Goal: Register for event/course

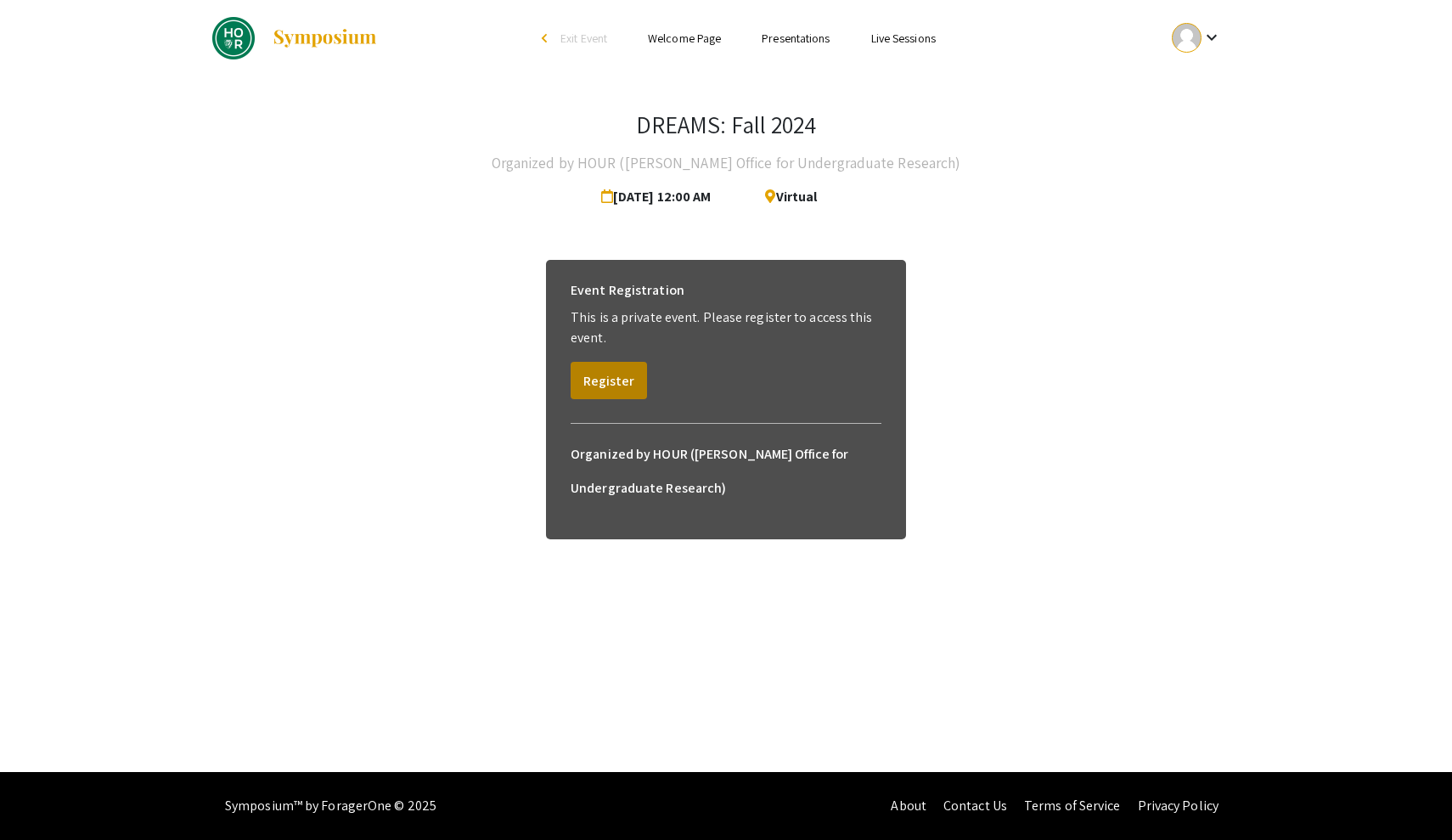
click at [611, 386] on button "Register" at bounding box center [608, 381] width 76 height 38
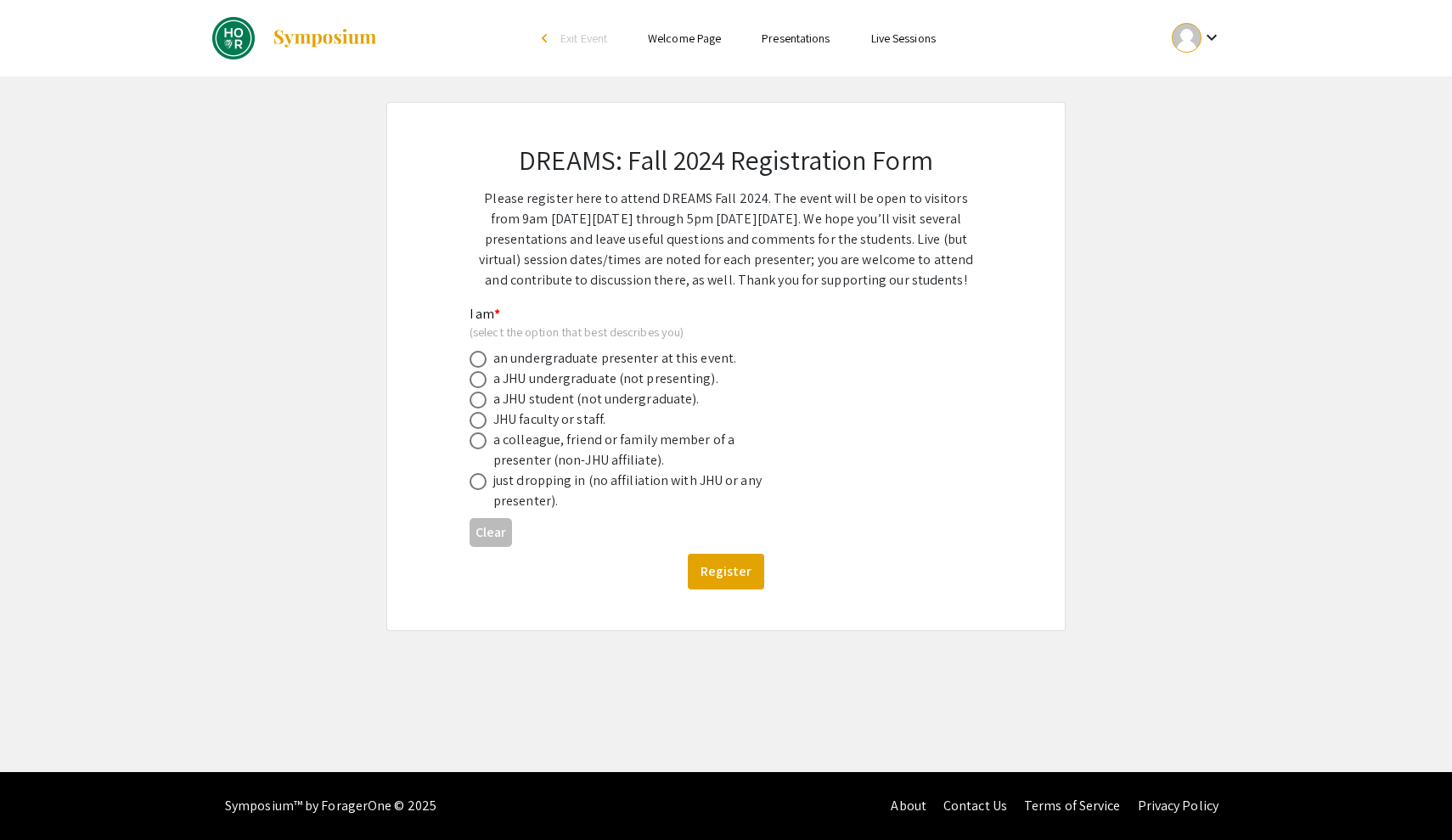
click at [805, 39] on link "Presentations" at bounding box center [796, 38] width 68 height 15
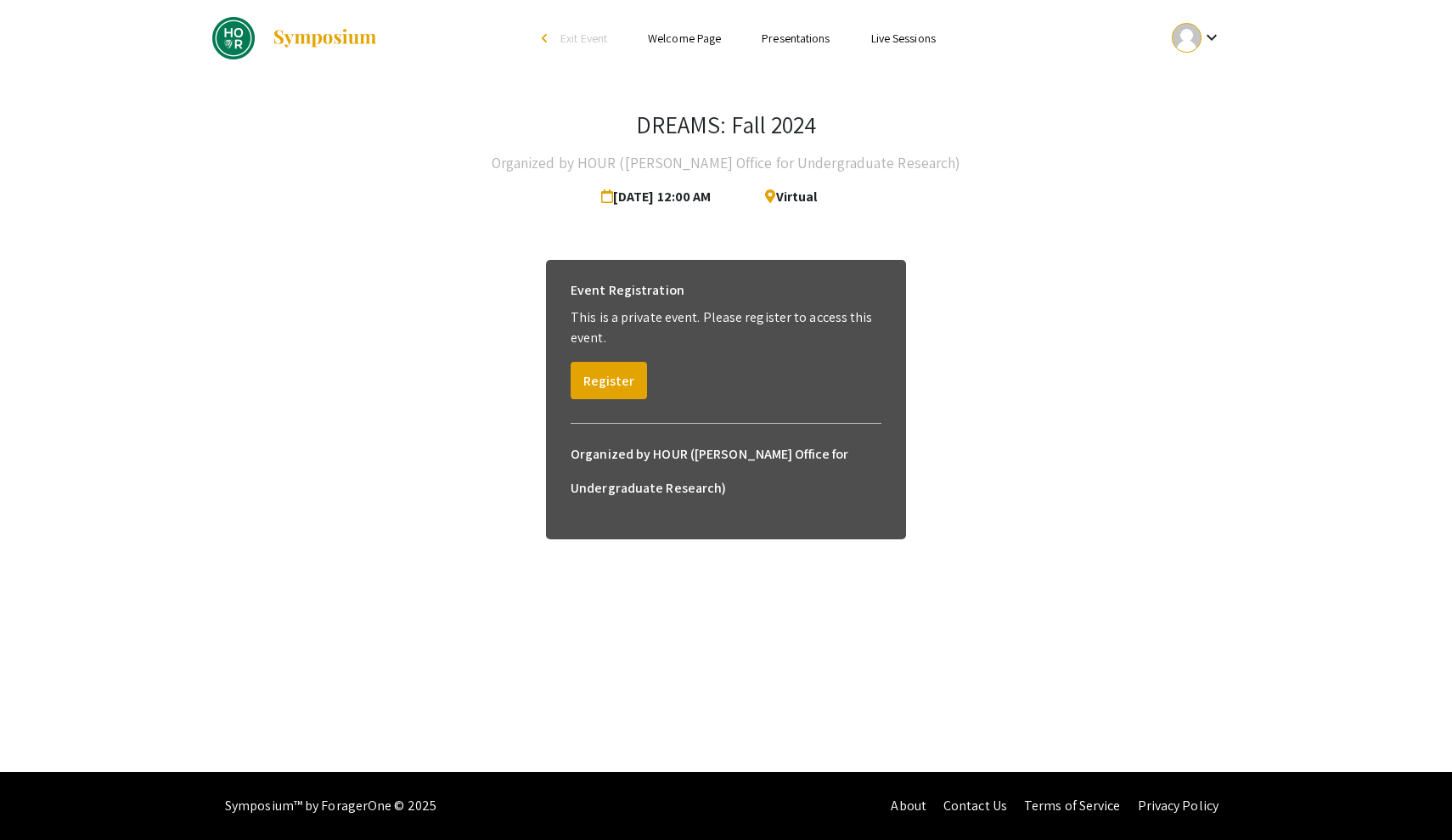
click at [687, 40] on link "Welcome Page" at bounding box center [684, 38] width 73 height 15
click at [625, 400] on div "Event Registration This is a private event. Please register to access this even…" at bounding box center [726, 337] width 338 height 153
click at [625, 379] on button "Register" at bounding box center [608, 381] width 76 height 38
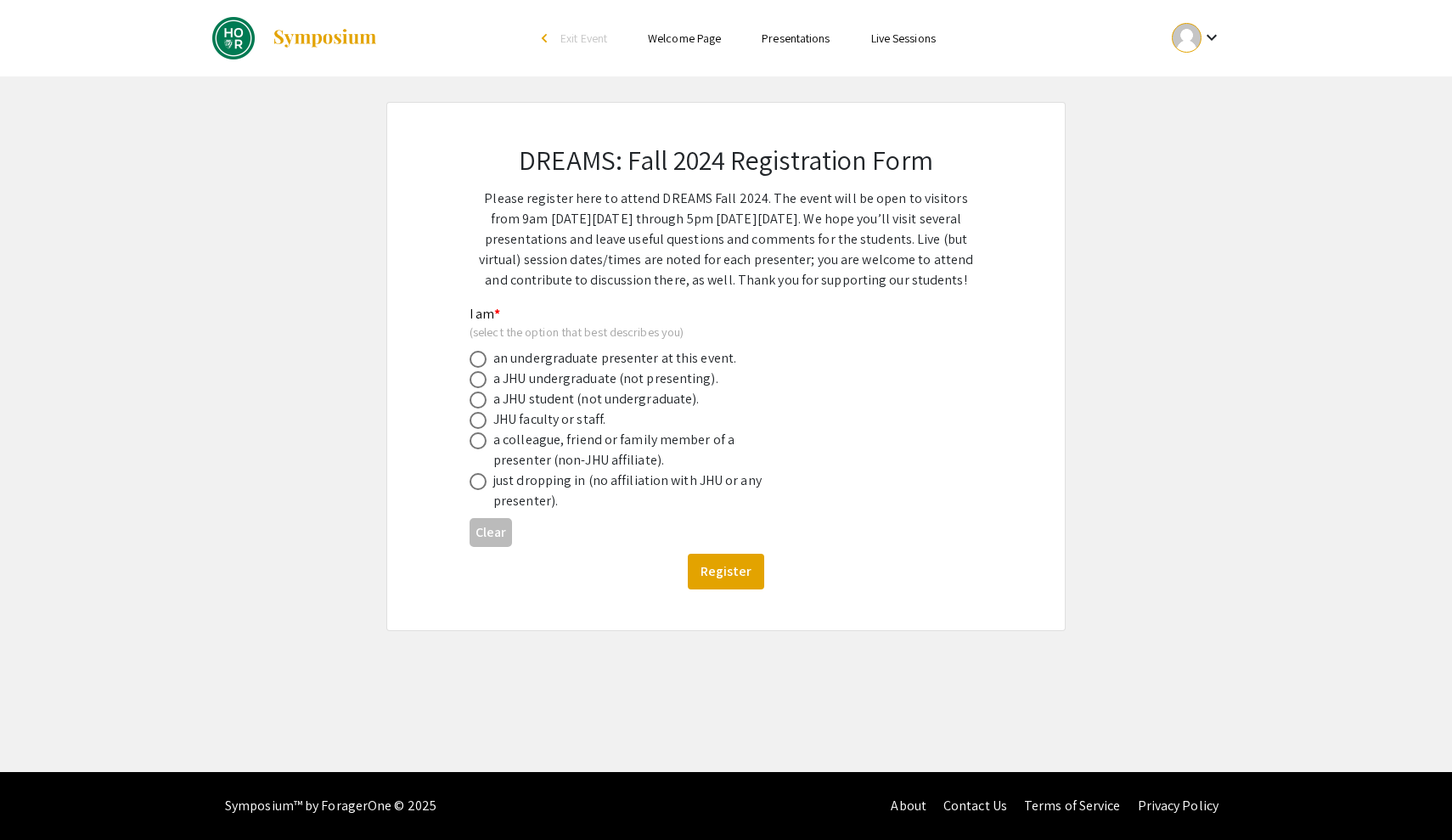
click at [481, 483] on span at bounding box center [477, 481] width 17 height 17
click at [481, 483] on input "radio" at bounding box center [477, 481] width 17 height 17
radio input "true"
click at [713, 563] on button "Register" at bounding box center [726, 572] width 76 height 36
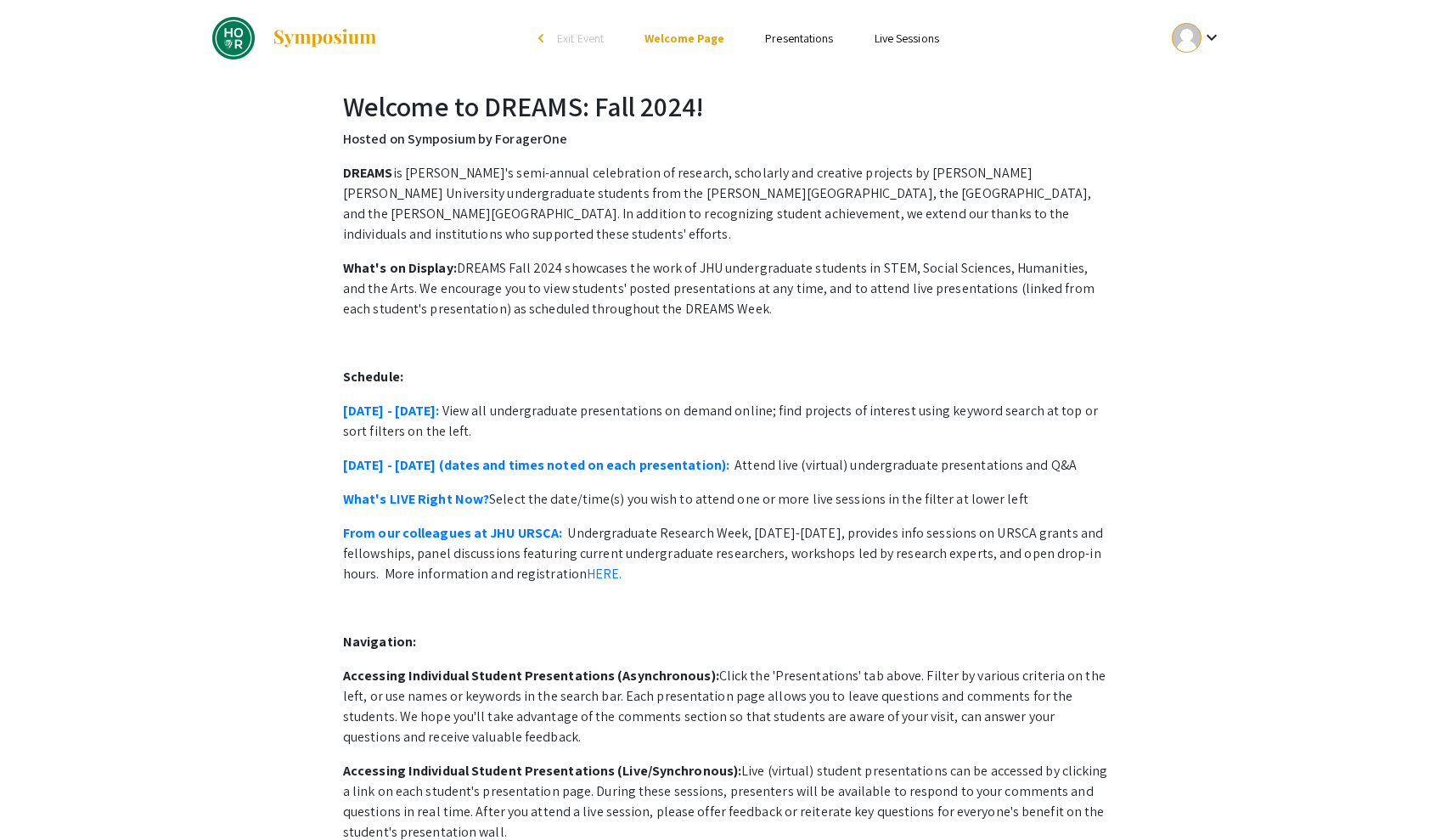
click at [811, 31] on link "Presentations" at bounding box center [800, 38] width 68 height 15
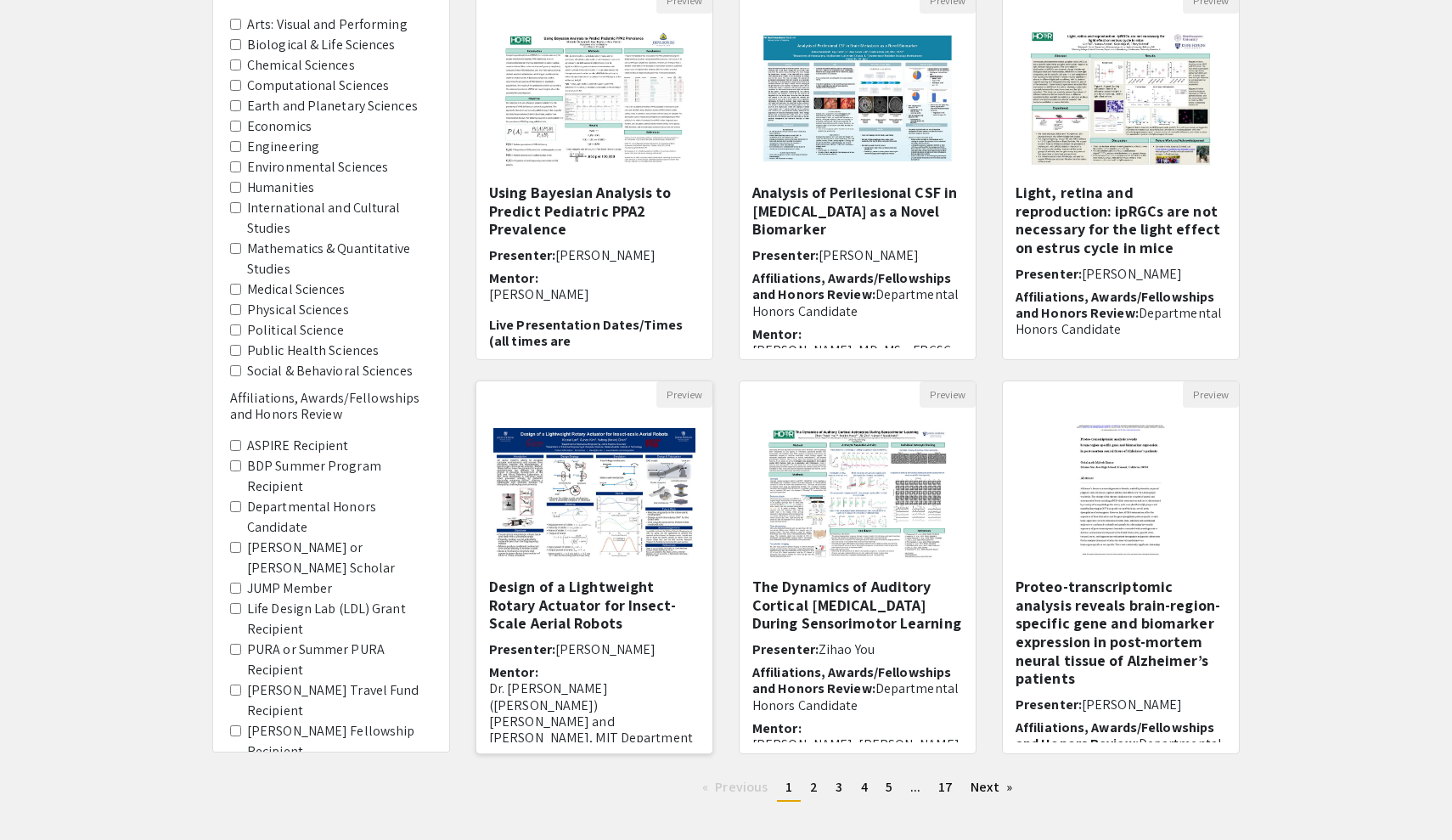
scroll to position [145, 0]
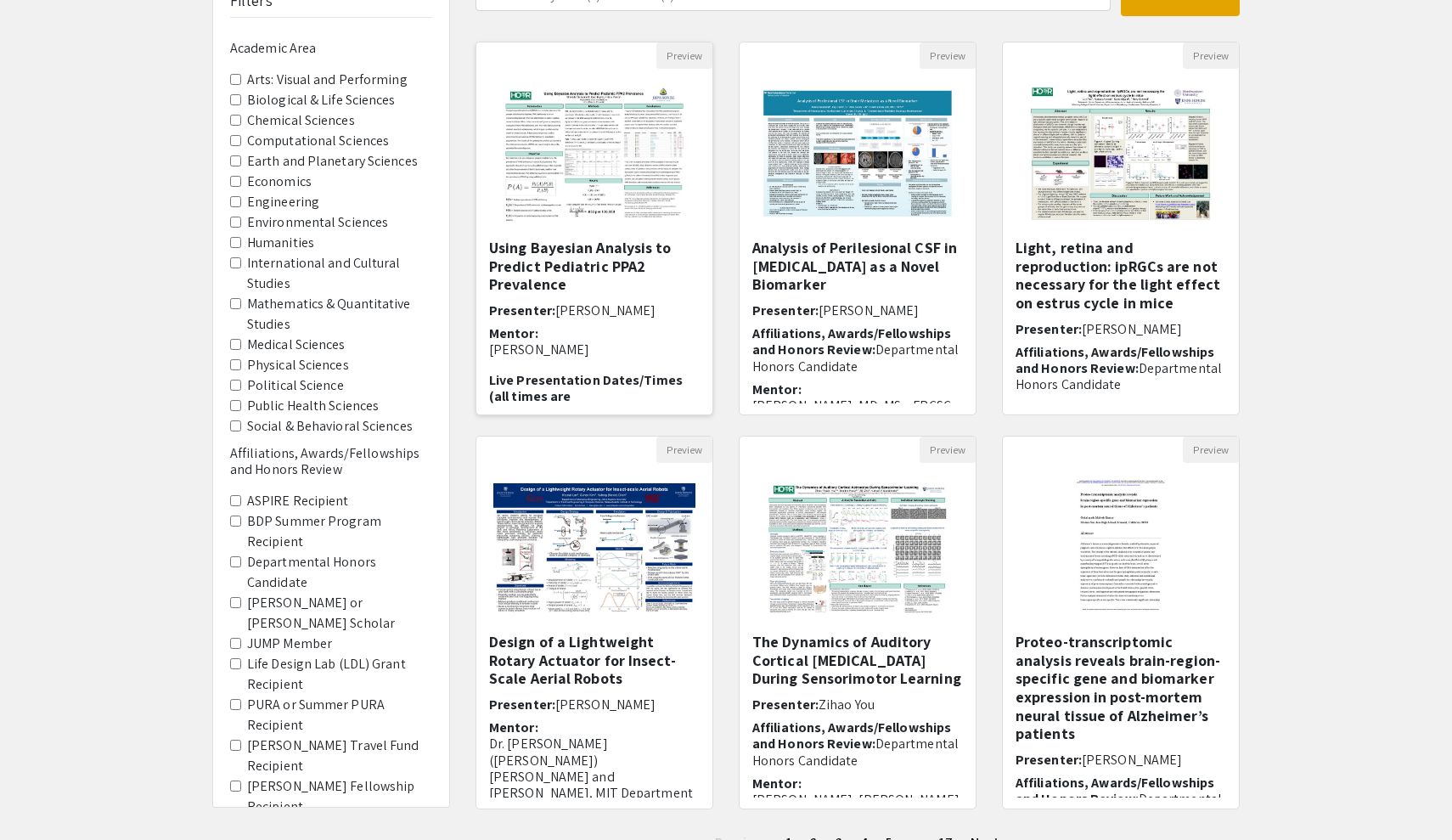
click at [557, 151] on img "Open Presentation <p>Using Bayesian Analysis to Predict Pediatric PPA2 Prevalen…" at bounding box center [593, 153] width 214 height 170
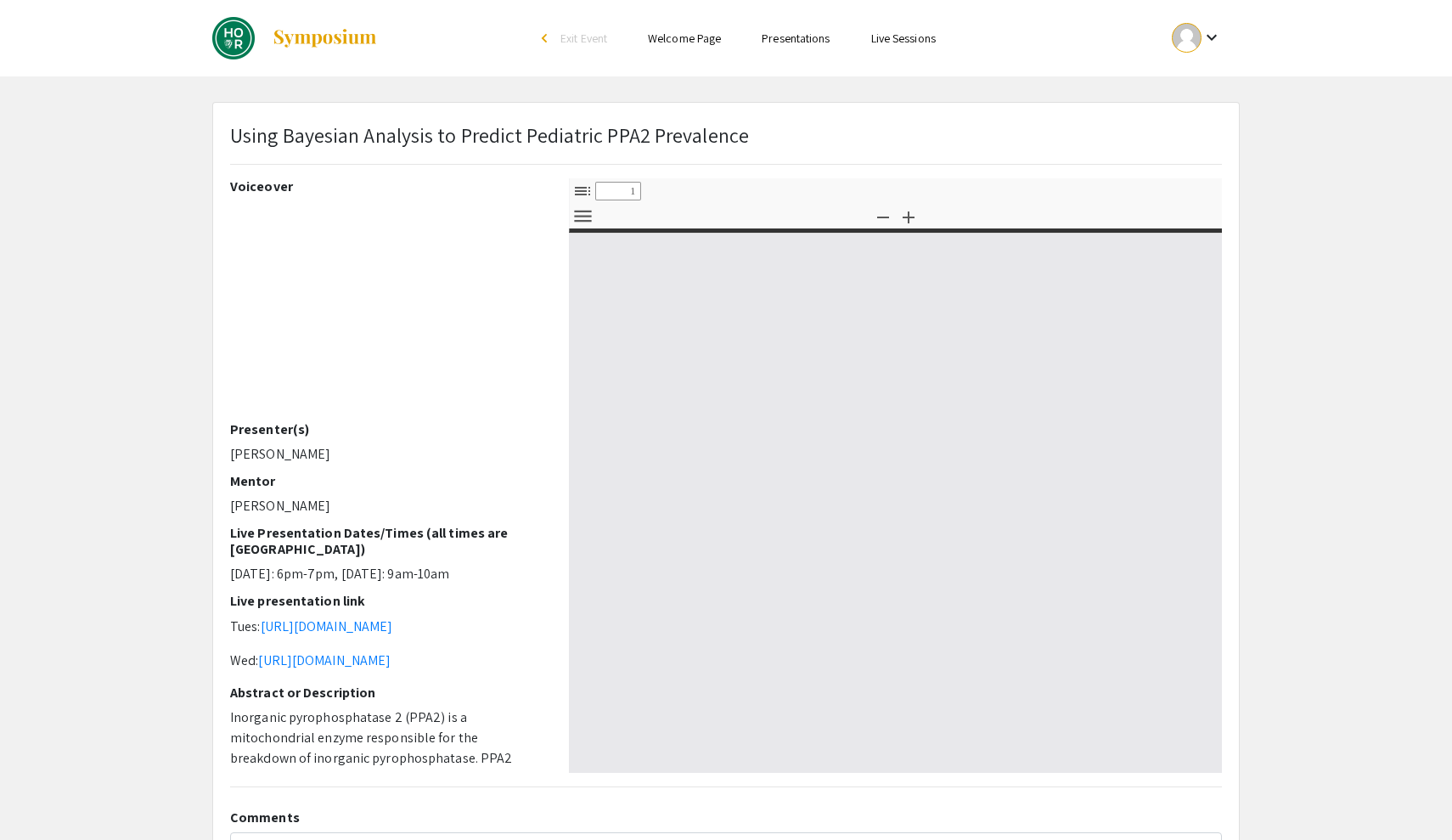
select select "custom"
type input "0"
select select "custom"
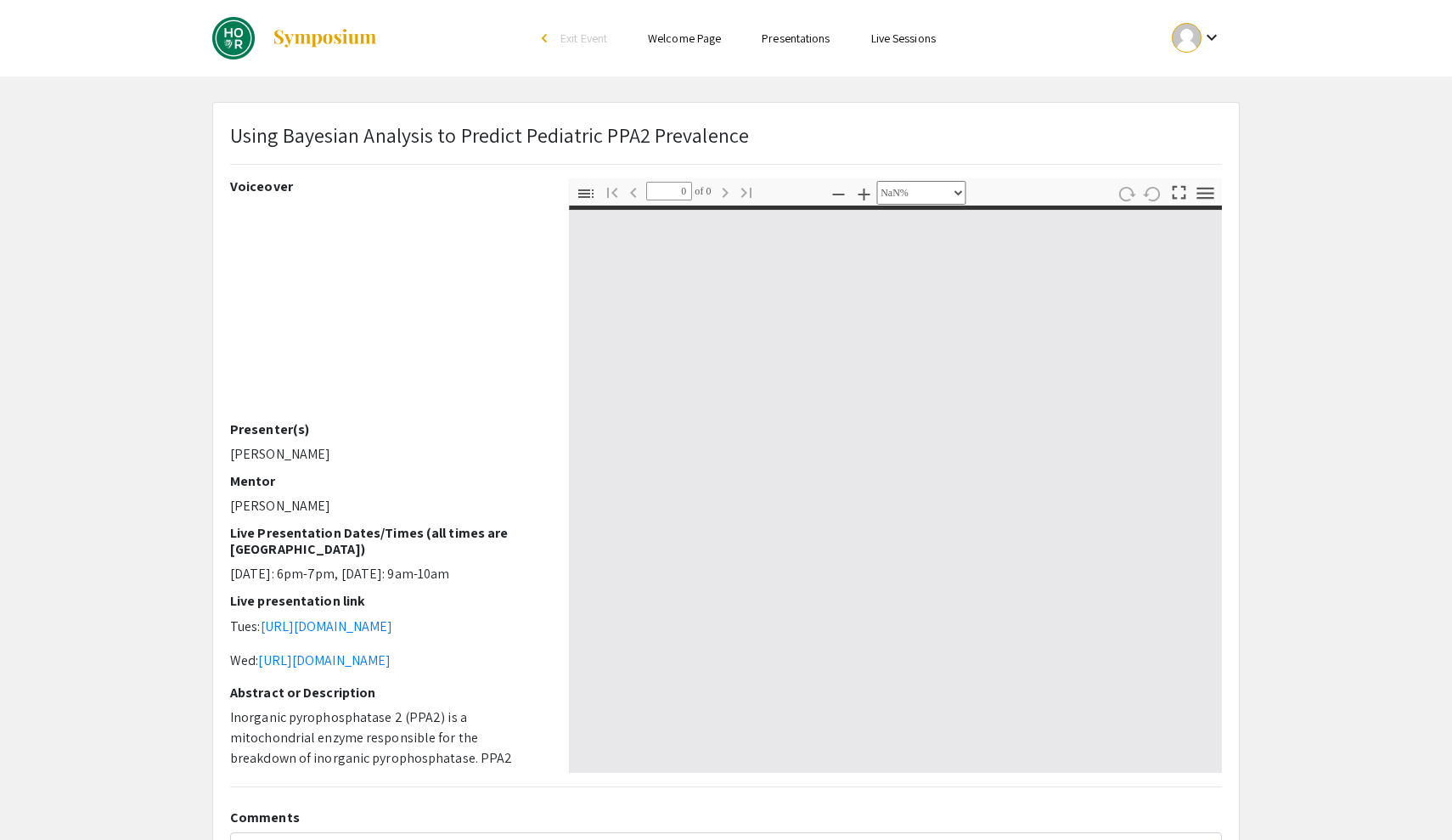
type input "1"
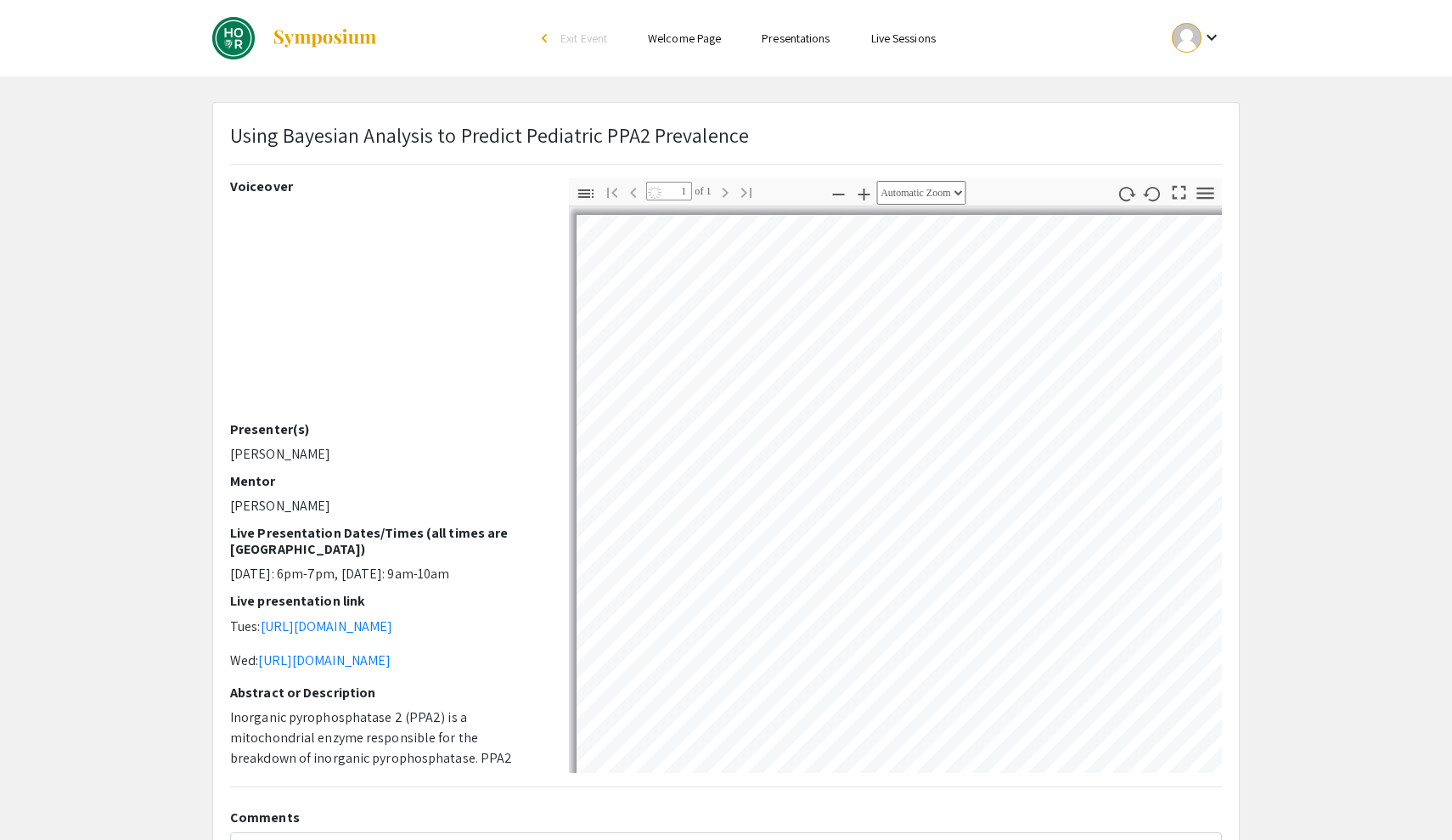
select select "auto"
